Goal: Book appointment/travel/reservation

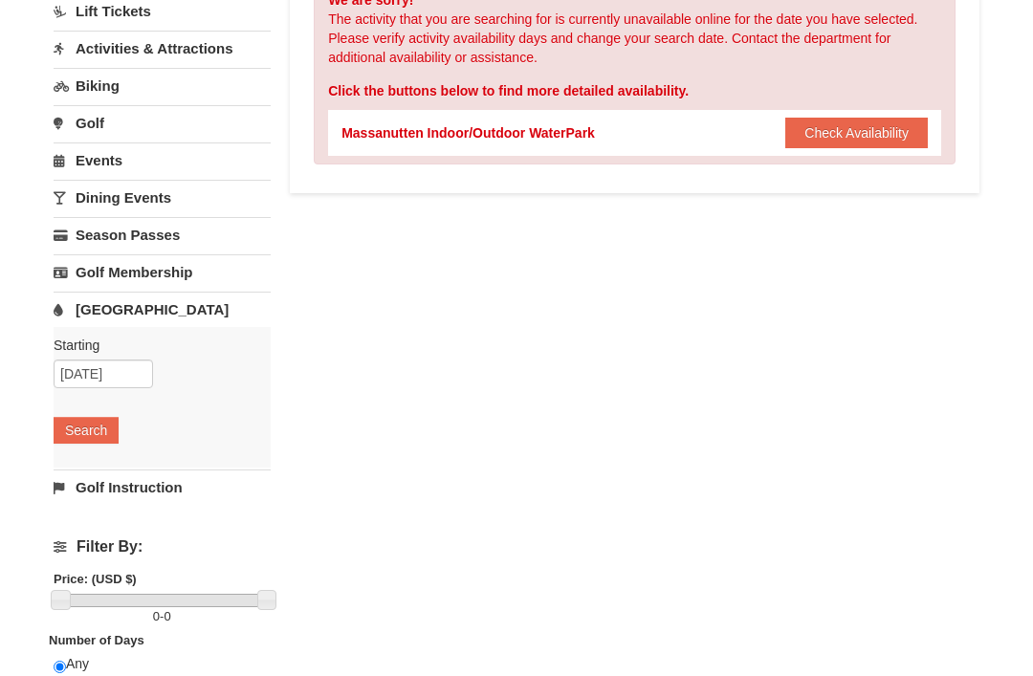
click at [114, 313] on link "[GEOGRAPHIC_DATA]" at bounding box center [162, 310] width 217 height 35
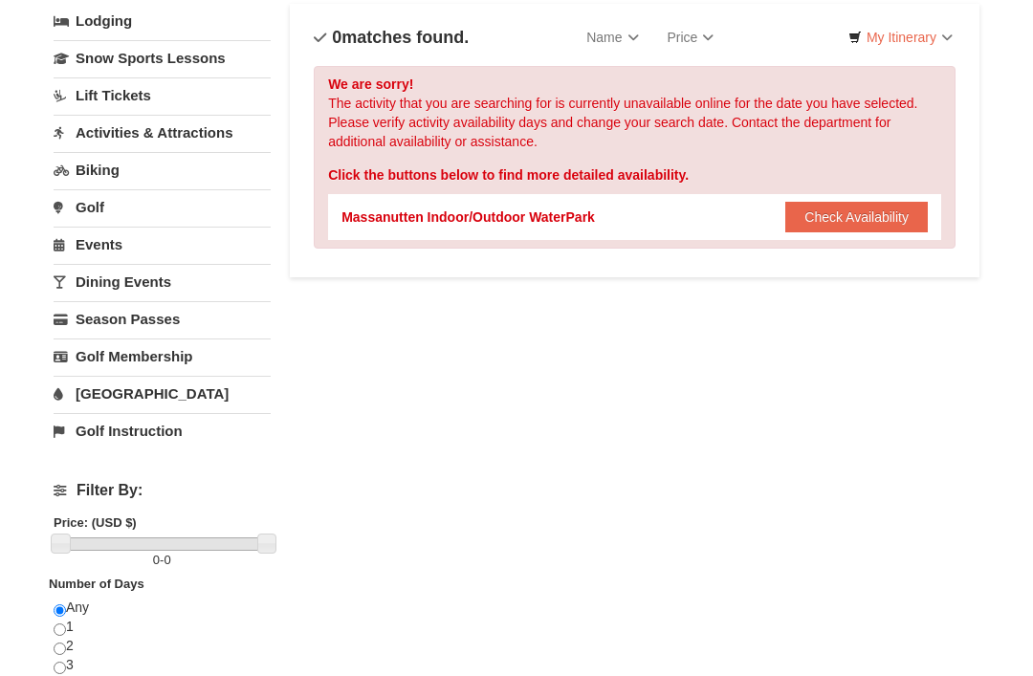
click at [848, 210] on button "Check Availability" at bounding box center [856, 218] width 143 height 31
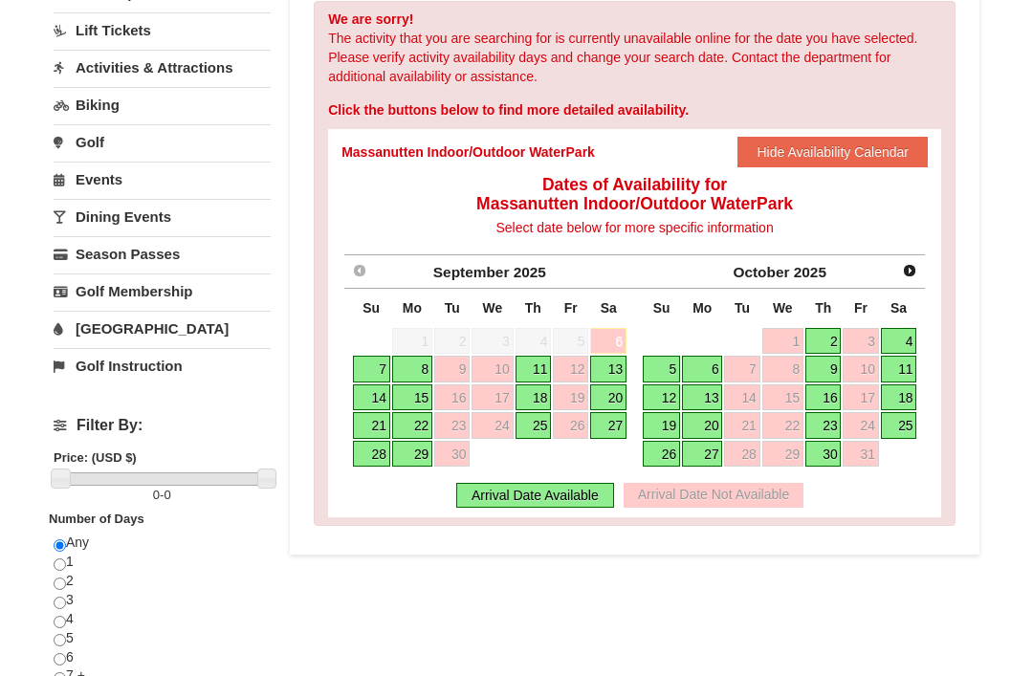
scroll to position [195, 0]
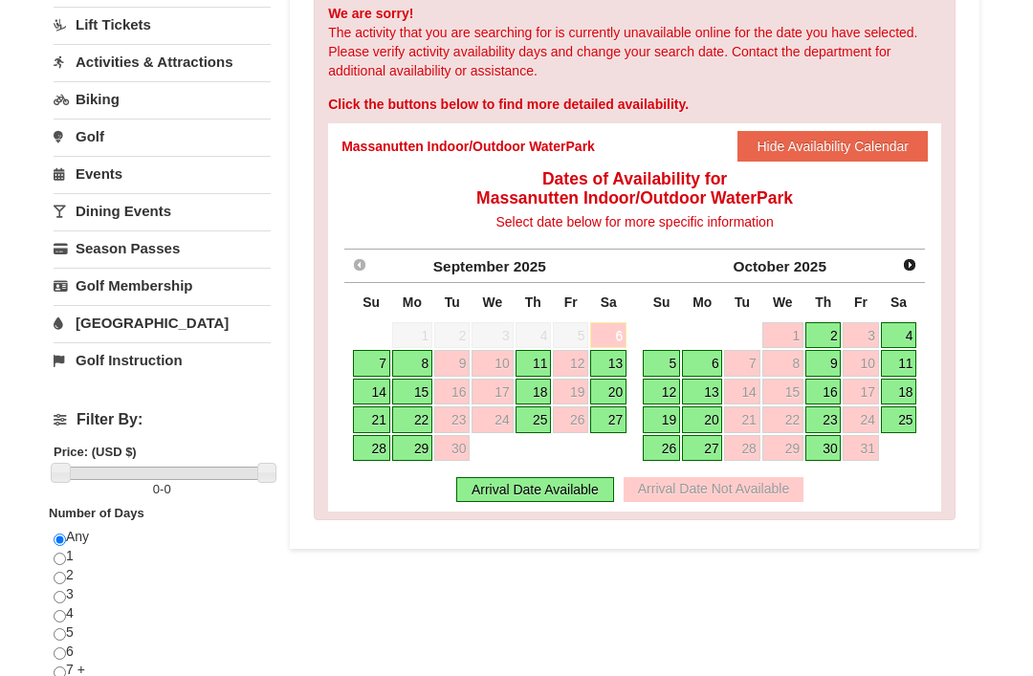
click at [926, 253] on div "Prev September 2025 Su Mo Tu We Th Fr Sa 31 1 2 3 4 5 6 7 8 9 10 11 12 13 14 15…" at bounding box center [634, 358] width 586 height 222
click at [904, 265] on span "Next" at bounding box center [909, 264] width 15 height 15
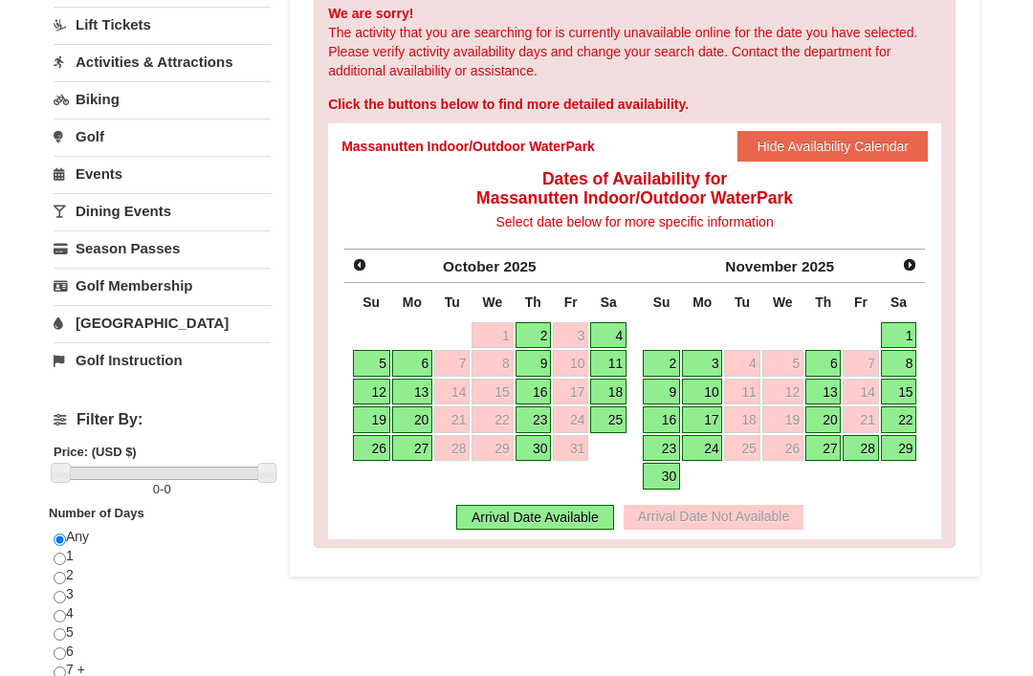
click at [706, 444] on link "24" at bounding box center [702, 448] width 40 height 27
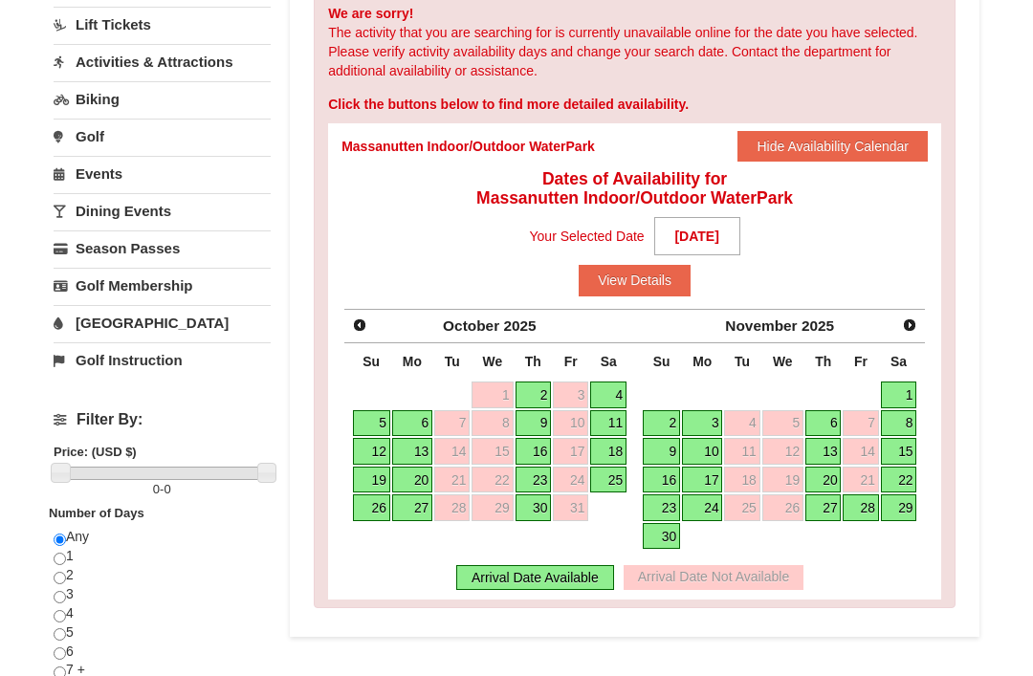
click at [709, 504] on link "24" at bounding box center [702, 508] width 40 height 27
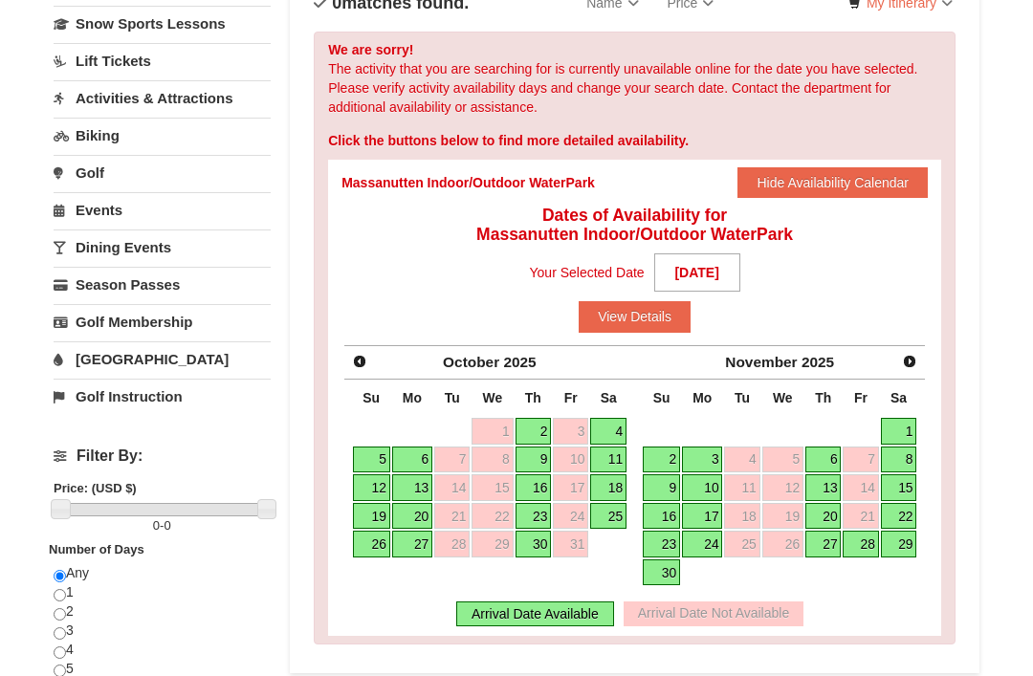
scroll to position [160, 0]
click at [829, 536] on link "27" at bounding box center [823, 544] width 36 height 27
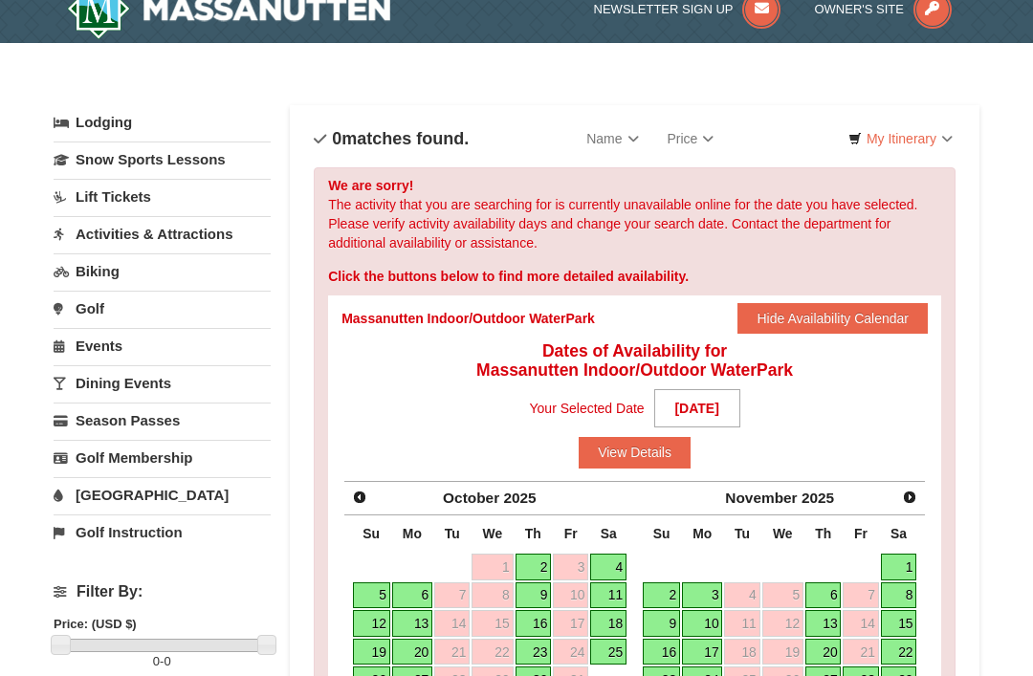
scroll to position [0, 0]
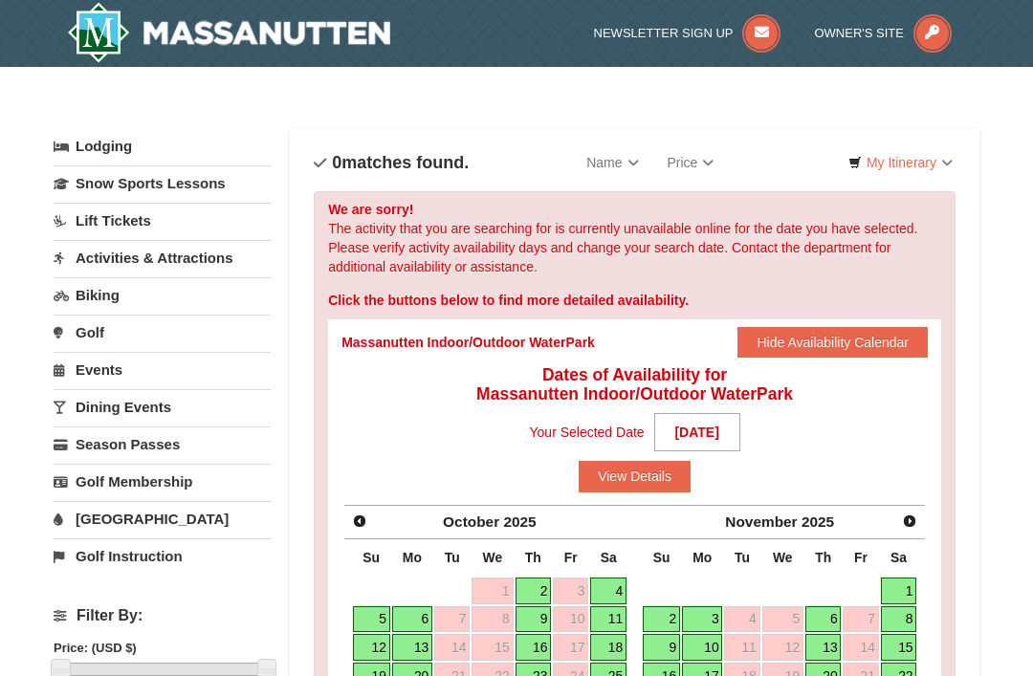
click at [113, 256] on link "Activities & Attractions" at bounding box center [162, 257] width 217 height 35
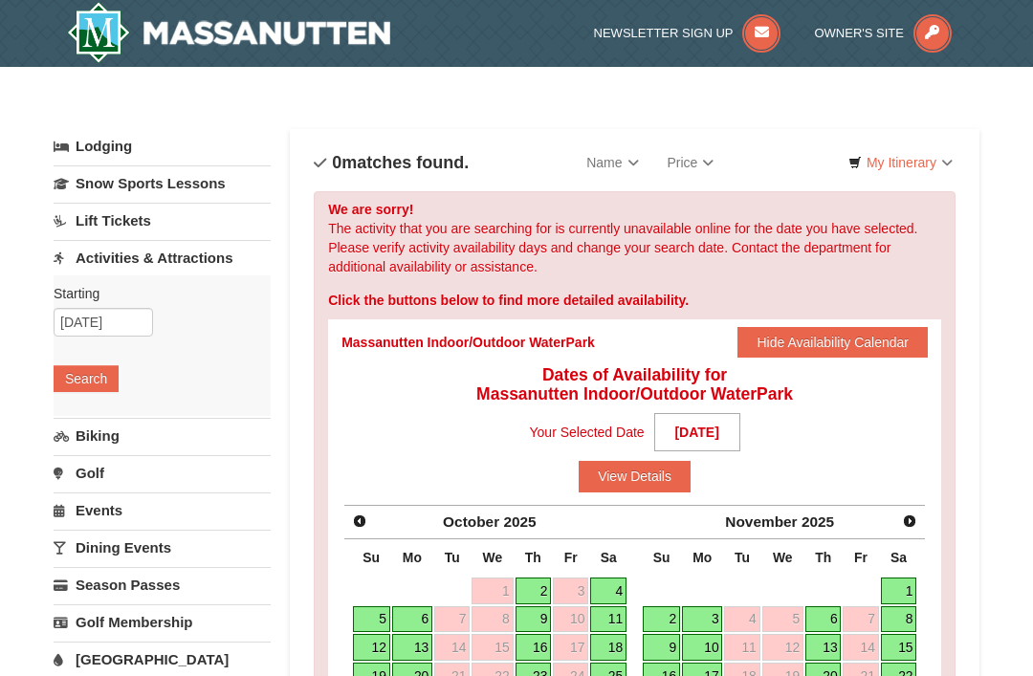
click at [75, 378] on button "Search" at bounding box center [86, 378] width 65 height 27
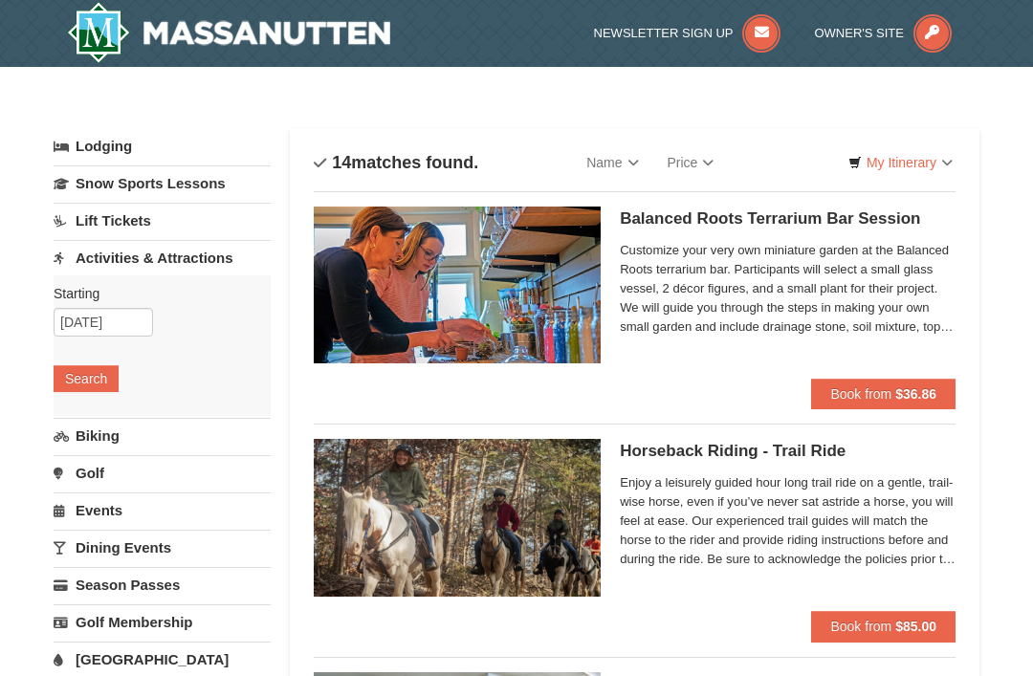
click at [107, 148] on link "Lodging" at bounding box center [162, 146] width 217 height 34
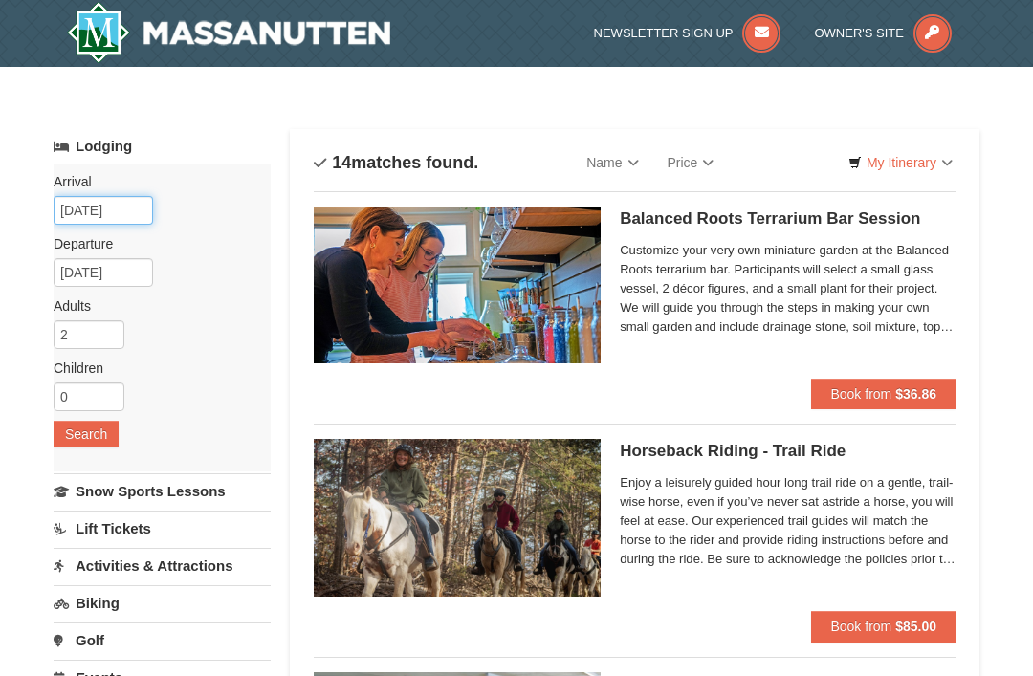
click at [83, 215] on input "[DATE]" at bounding box center [103, 210] width 99 height 29
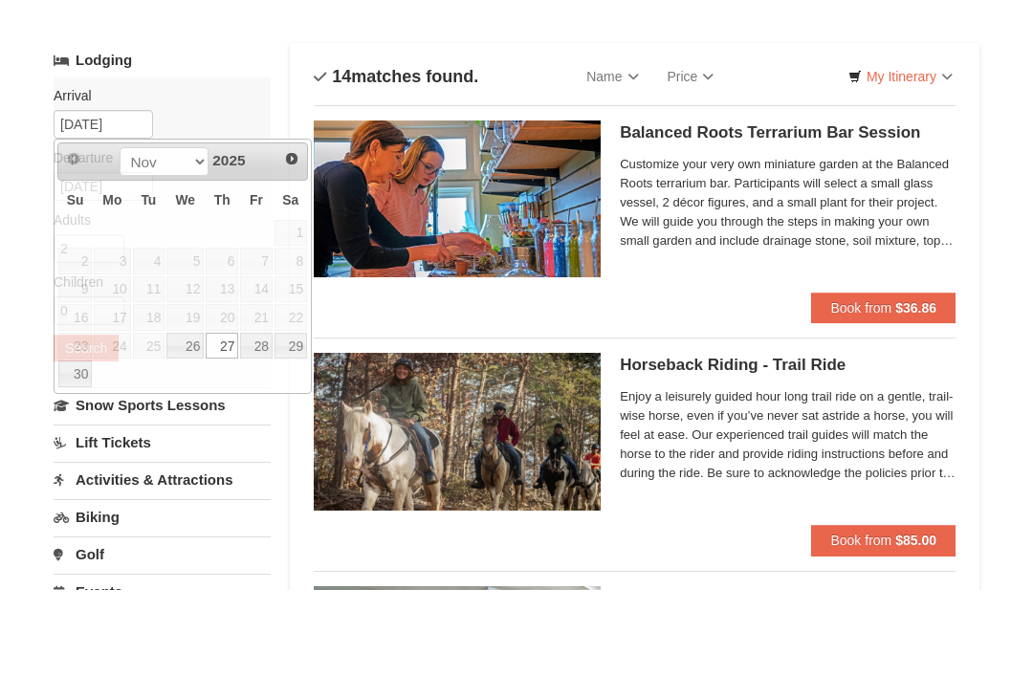
scroll to position [86, 0]
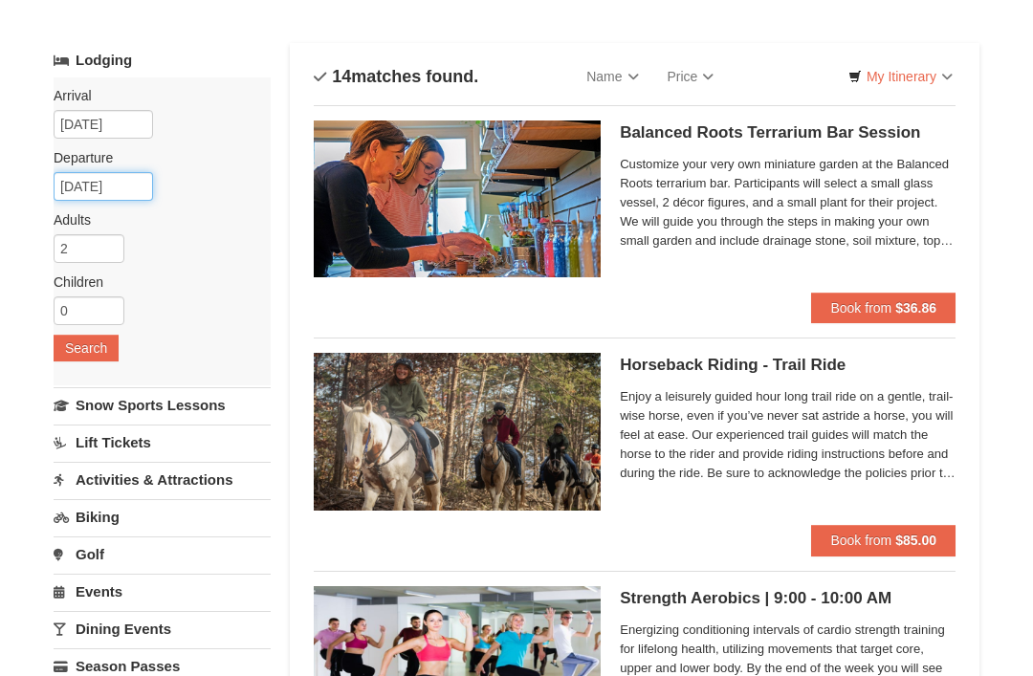
click at [87, 193] on input "11/27/2025" at bounding box center [103, 186] width 99 height 29
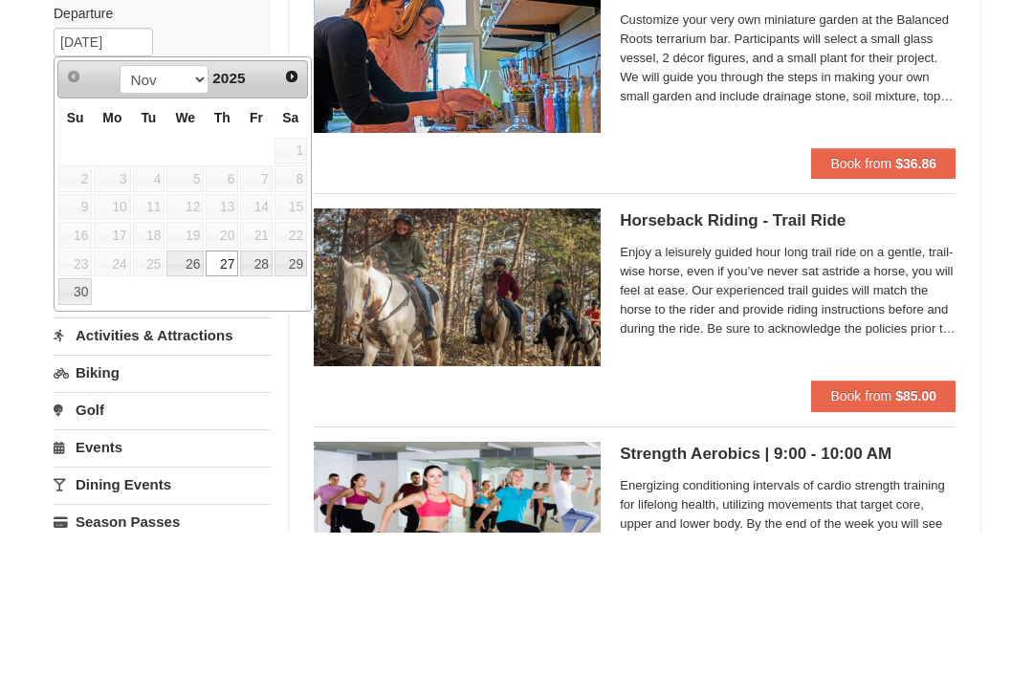
click at [260, 395] on link "28" at bounding box center [256, 408] width 33 height 27
type input "[DATE]"
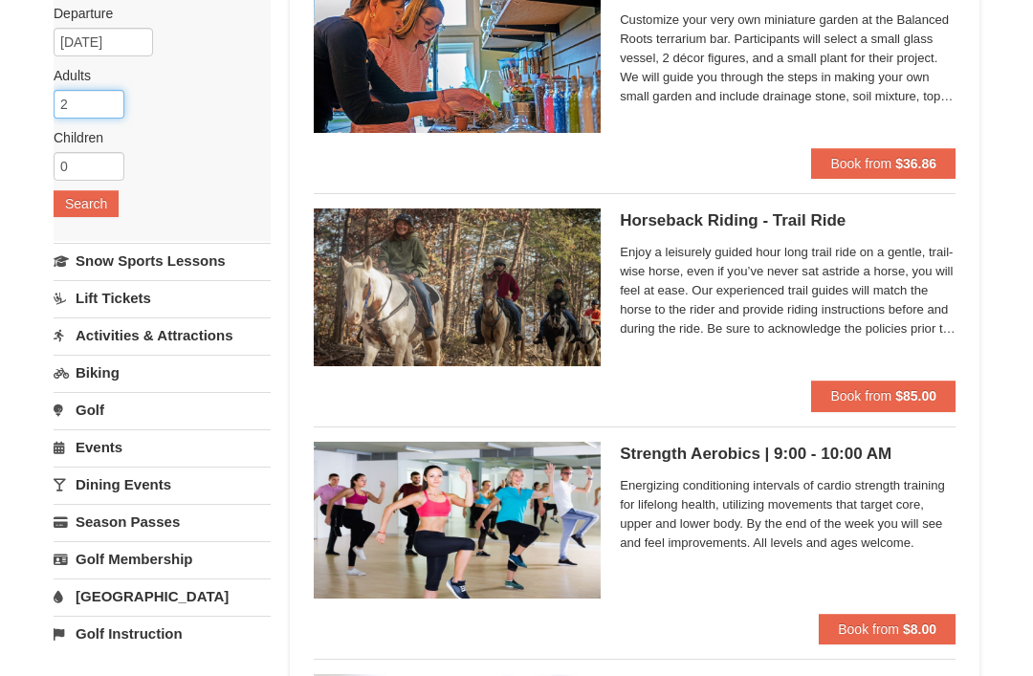
click at [77, 105] on input "2" at bounding box center [89, 104] width 71 height 29
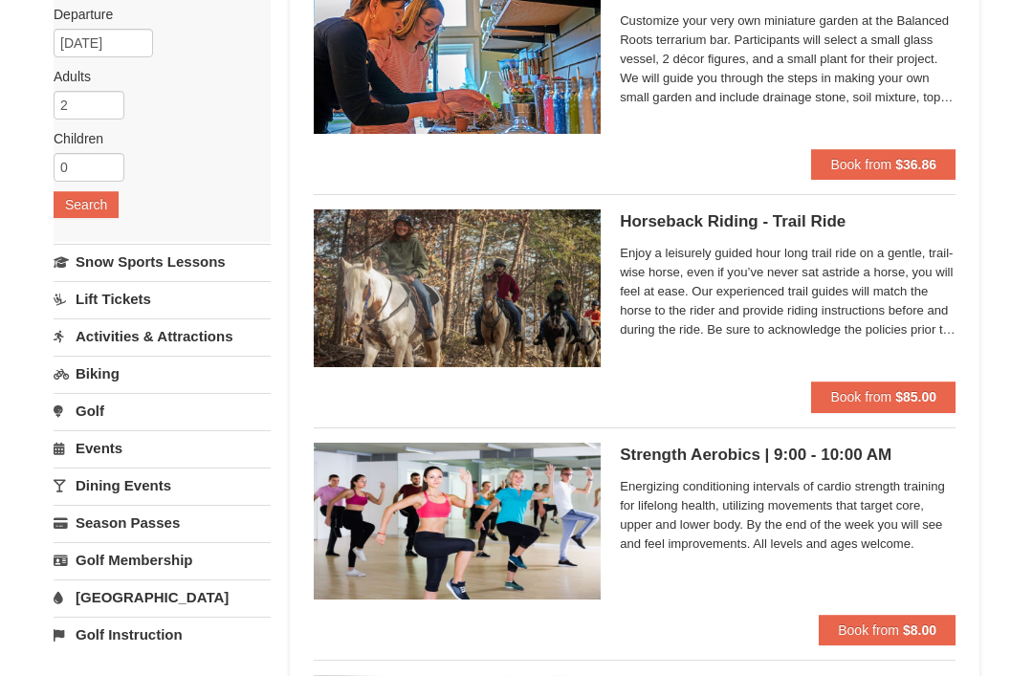
click at [78, 204] on button "Search" at bounding box center [86, 204] width 65 height 27
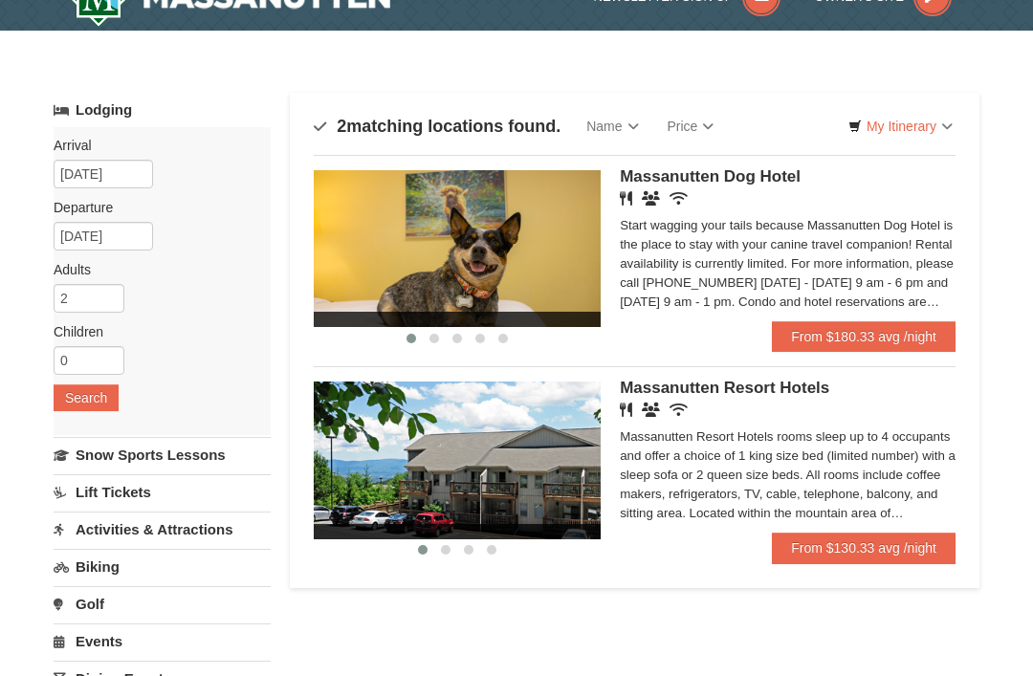
scroll to position [37, 0]
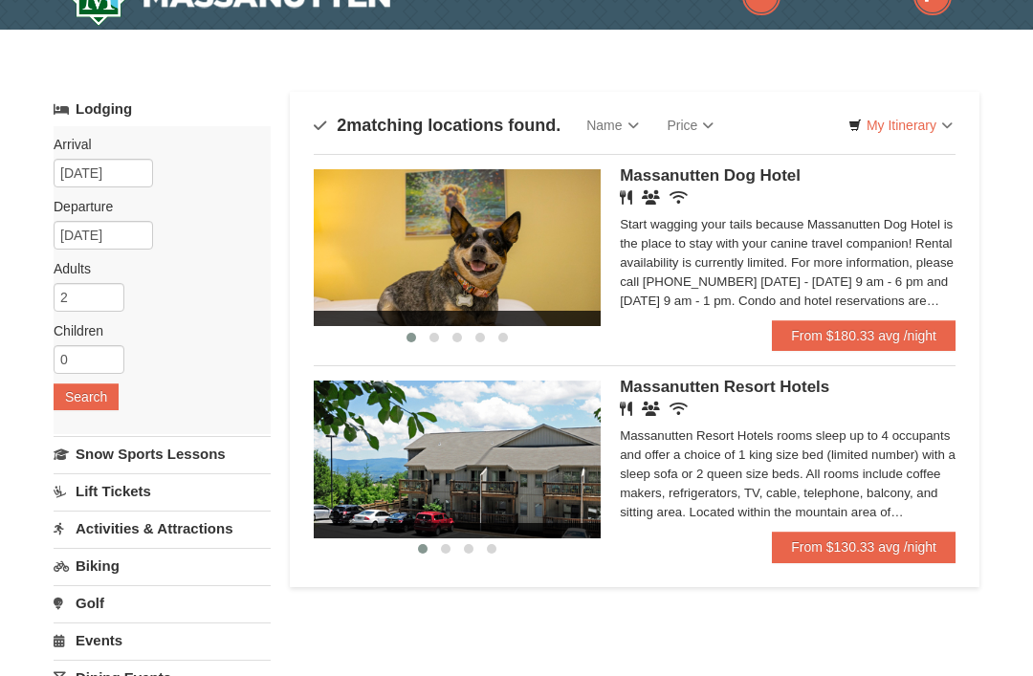
click at [870, 551] on link "From $130.33 avg /night" at bounding box center [864, 547] width 184 height 31
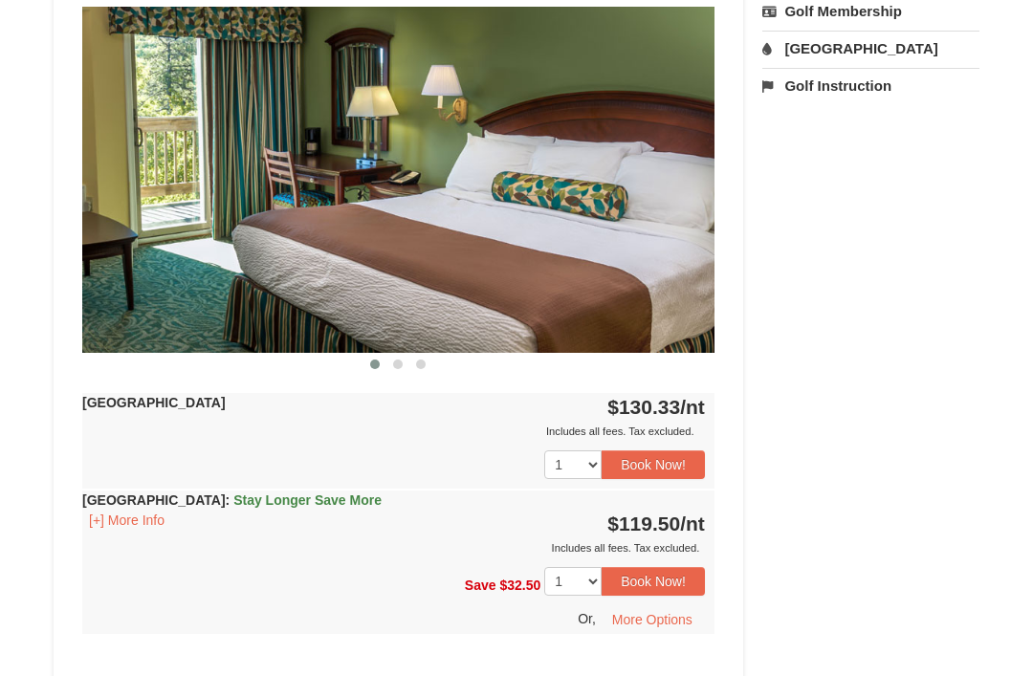
scroll to position [838, 0]
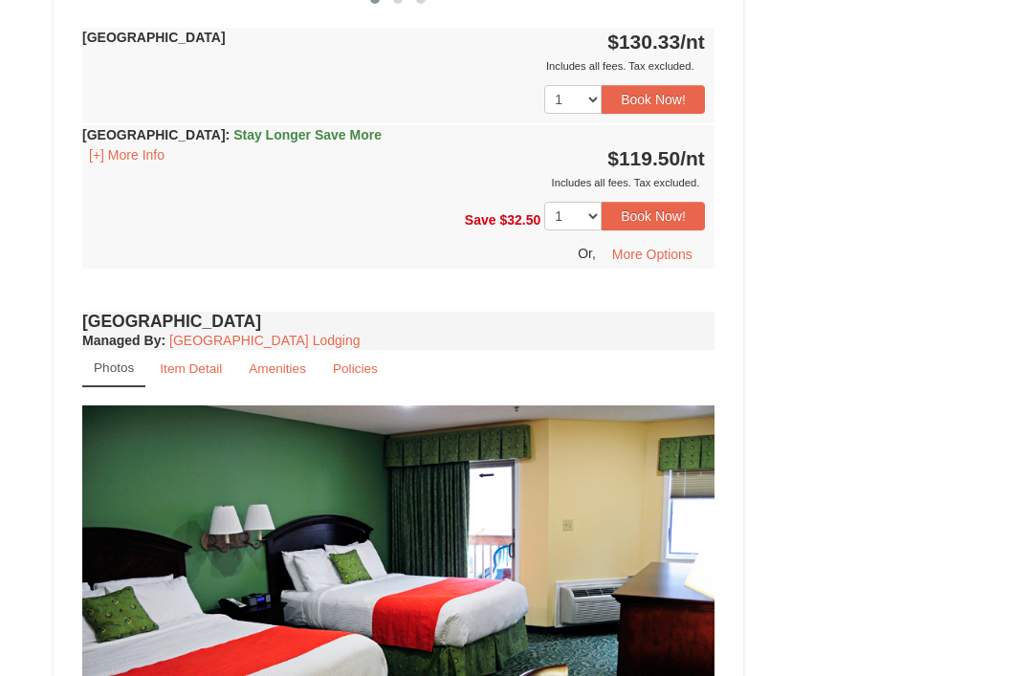
click at [278, 379] on link "Amenities" at bounding box center [277, 369] width 82 height 37
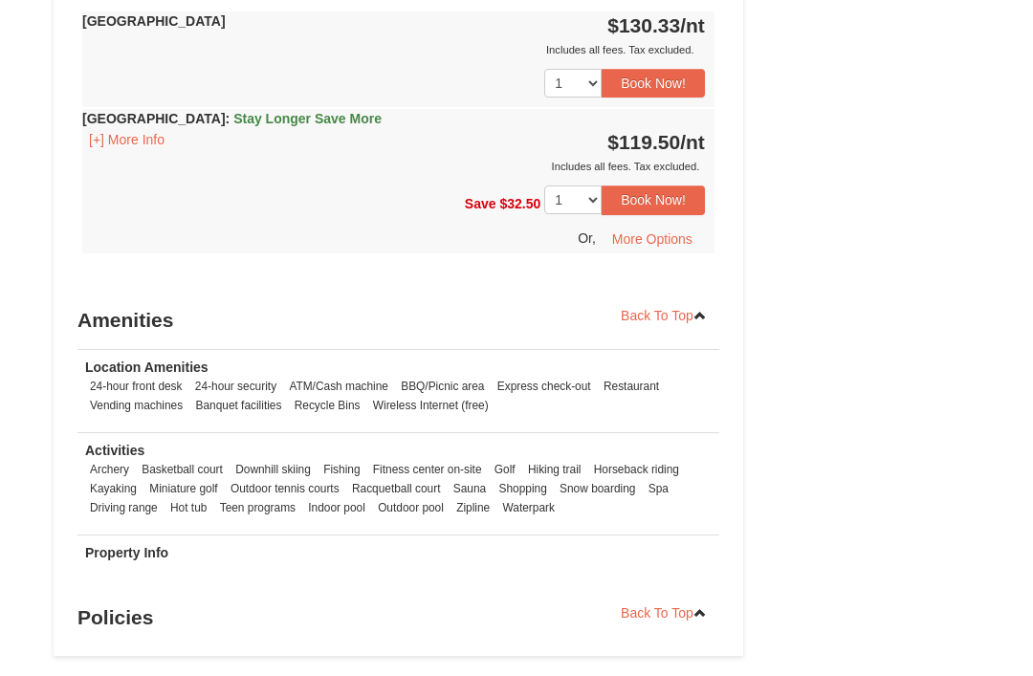
scroll to position [1788, 0]
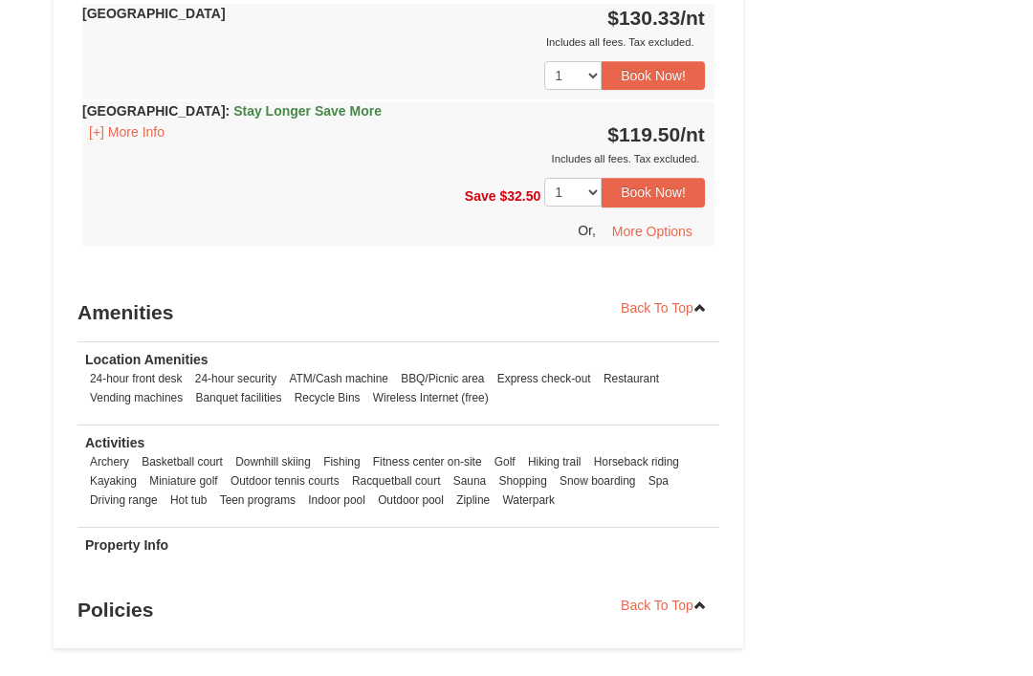
click at [529, 498] on li "Waterpark" at bounding box center [528, 501] width 61 height 19
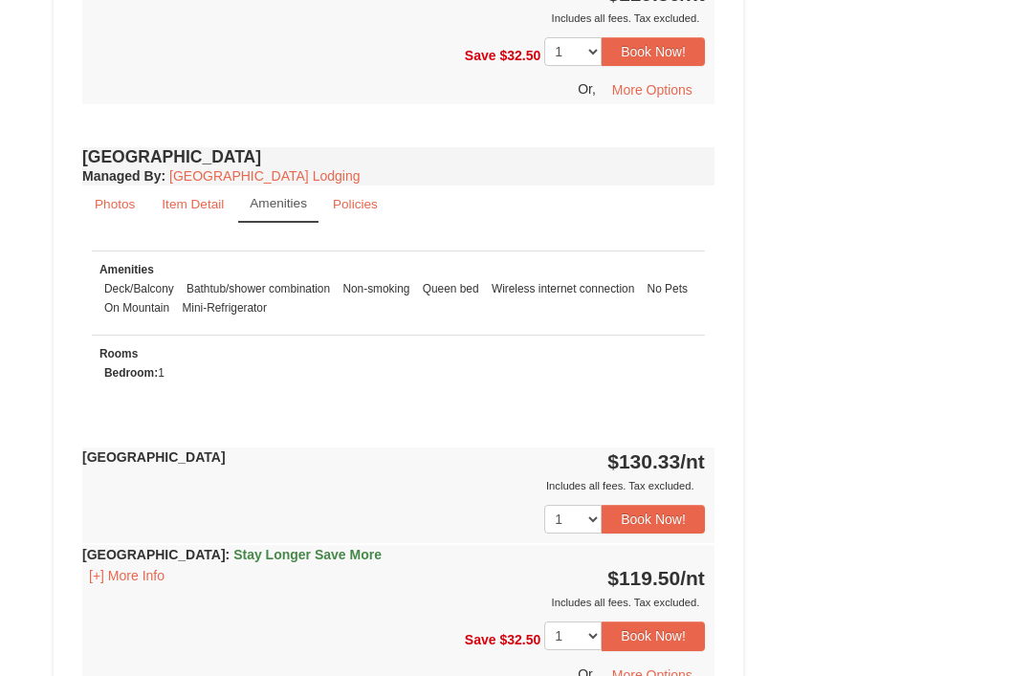
scroll to position [1343, 0]
click at [363, 217] on link "Policies" at bounding box center [355, 205] width 70 height 37
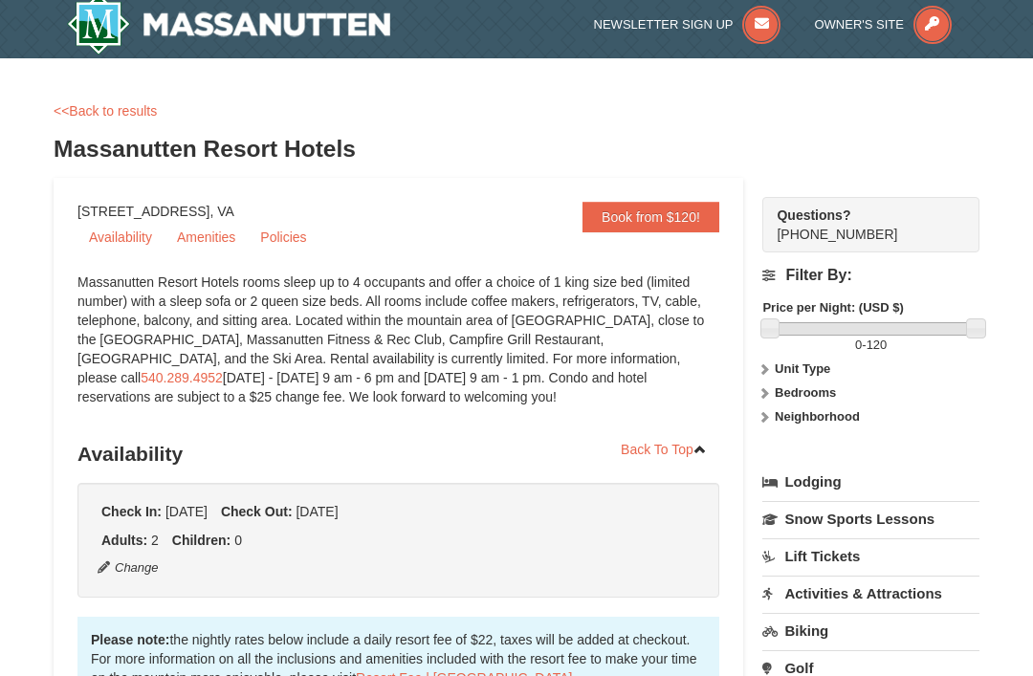
scroll to position [0, 0]
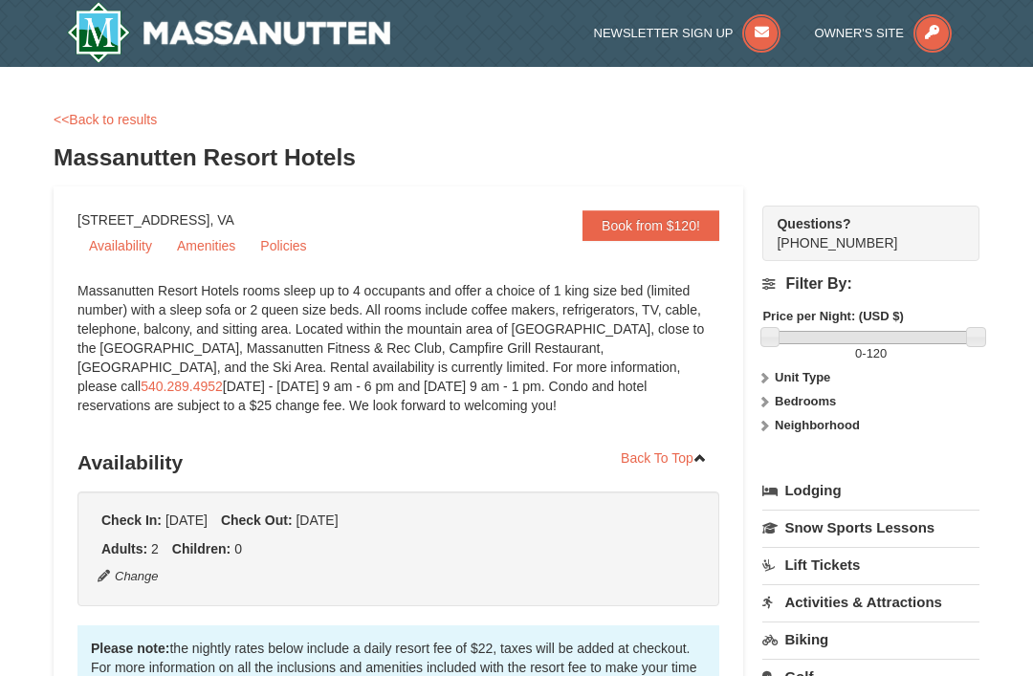
click at [224, 35] on img at bounding box center [228, 32] width 323 height 61
